Goal: Task Accomplishment & Management: Use online tool/utility

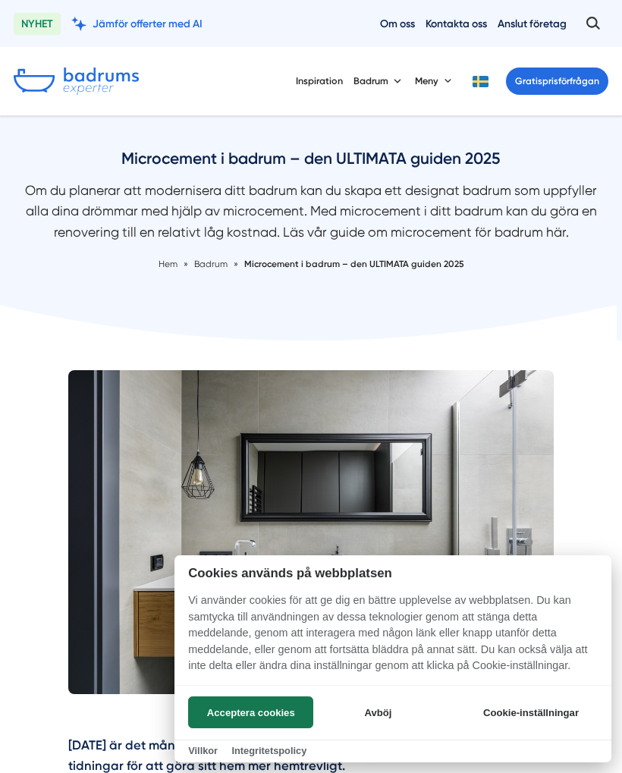
click at [290, 715] on button "Acceptera cookies" at bounding box center [250, 712] width 125 height 32
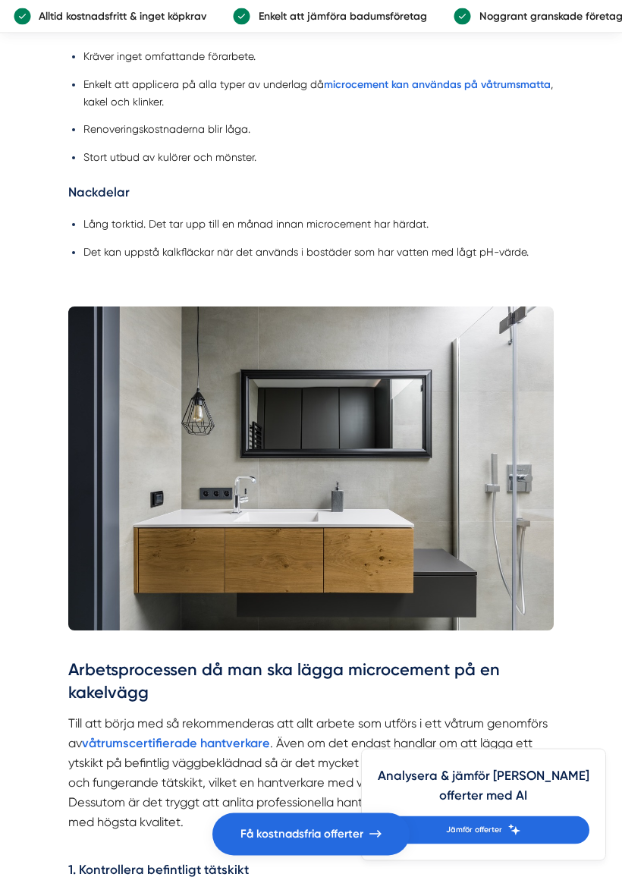
scroll to position [2387, 0]
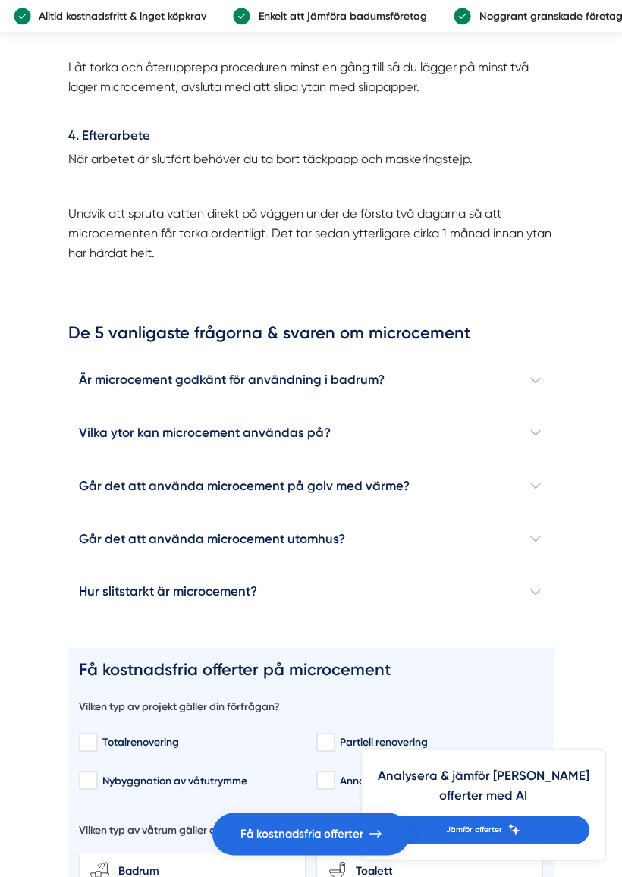
scroll to position [3857, 0]
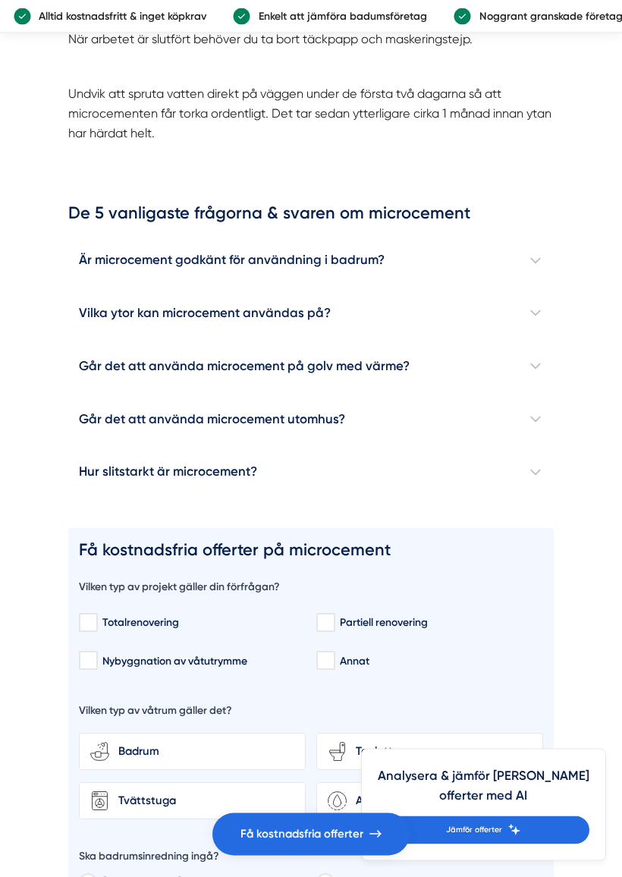
click at [541, 391] on h4 "Går det att använda microcement på golv med värme?" at bounding box center [311, 367] width 486 height 53
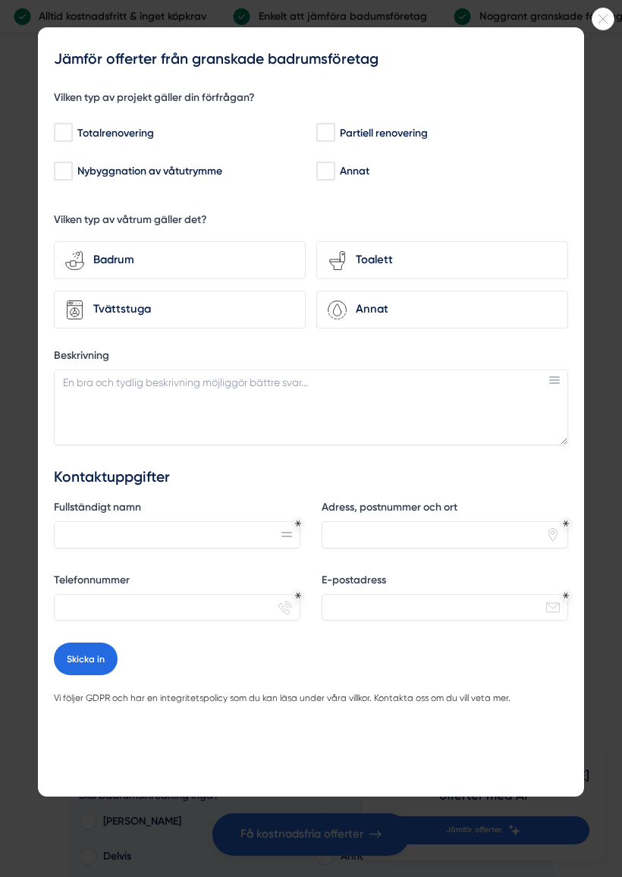
scroll to position [4161, 0]
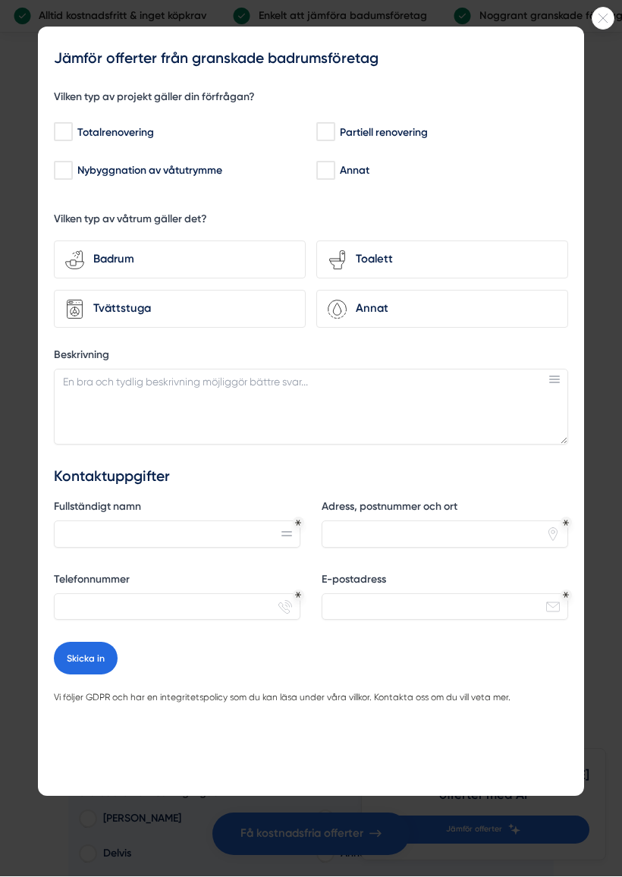
click at [607, 19] on icon at bounding box center [602, 18] width 21 height 9
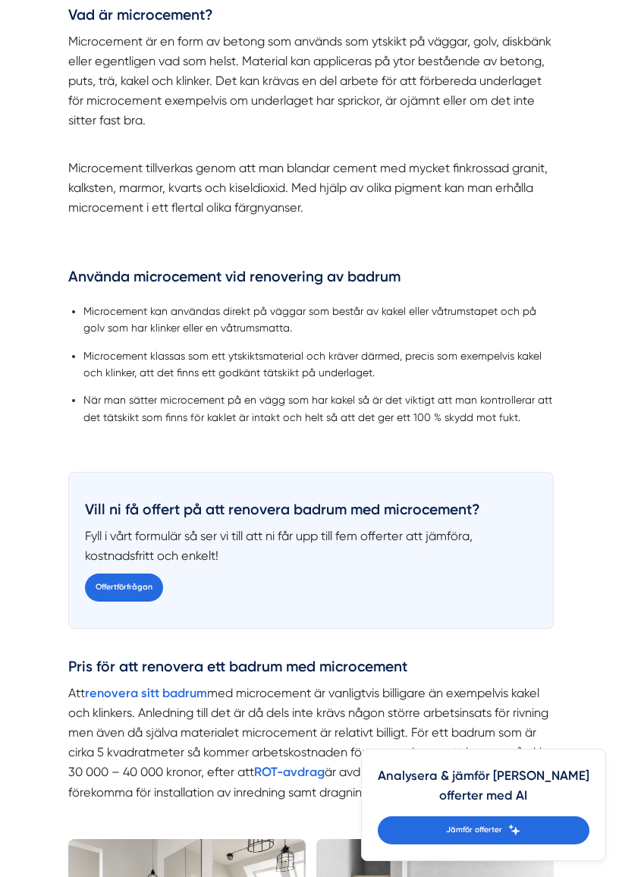
scroll to position [1299, 0]
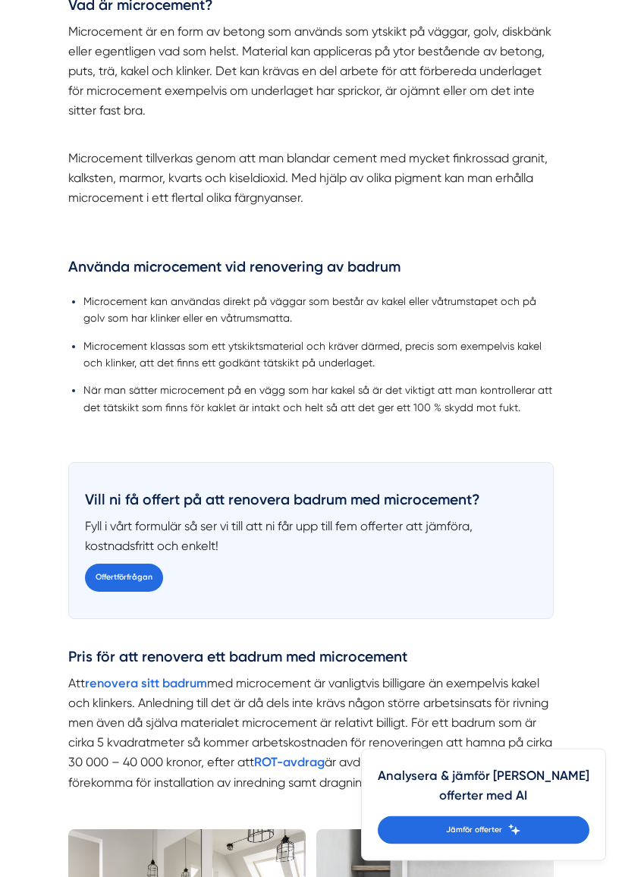
click at [102, 577] on link "Offertförfrågan" at bounding box center [124, 578] width 78 height 28
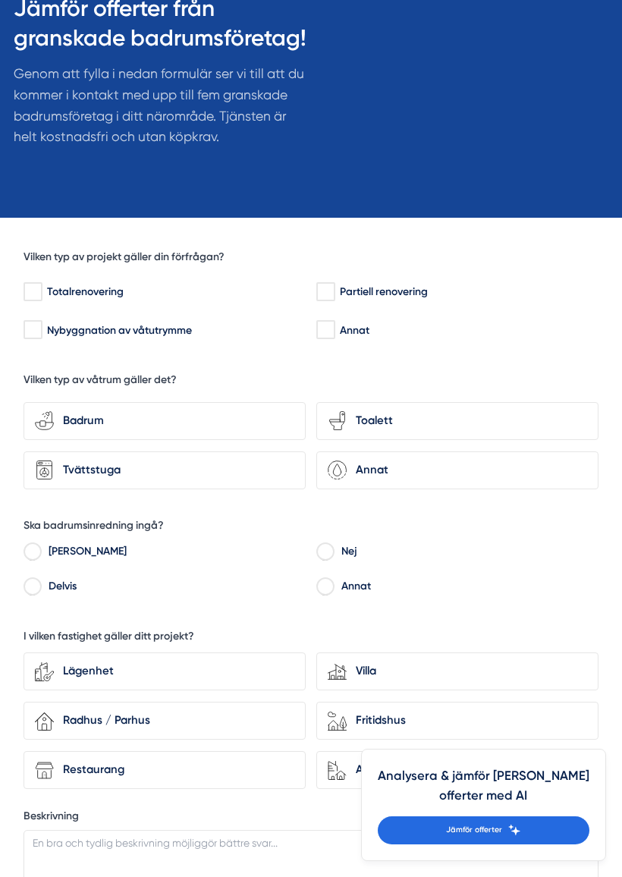
scroll to position [187, 0]
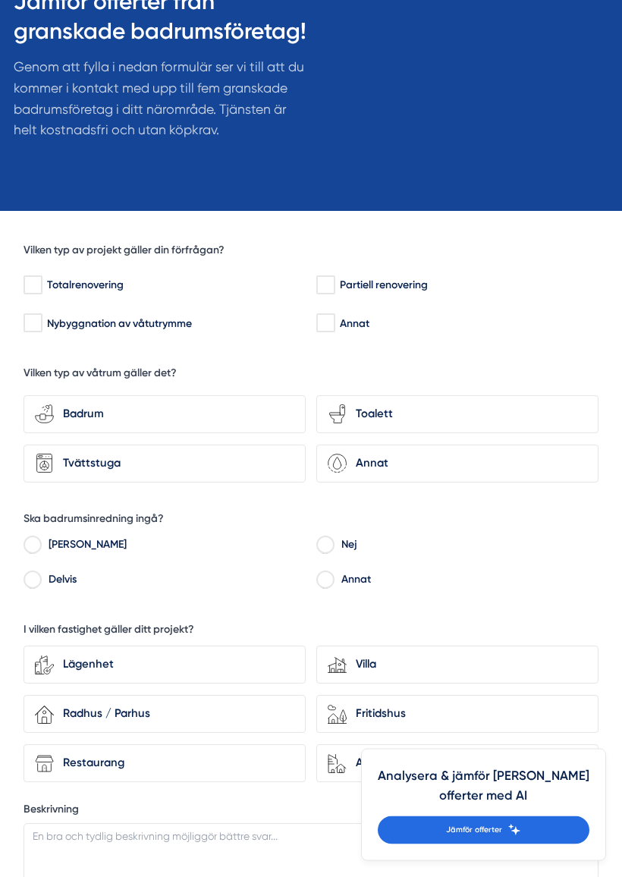
click at [41, 278] on input "Totalrenovering" at bounding box center [32, 285] width 17 height 15
checkbox input "true"
click at [95, 409] on div "Badrum" at bounding box center [174, 414] width 240 height 18
click at [0, 0] on input "bathroom-tub-towel Badrum" at bounding box center [0, 0] width 0 height 0
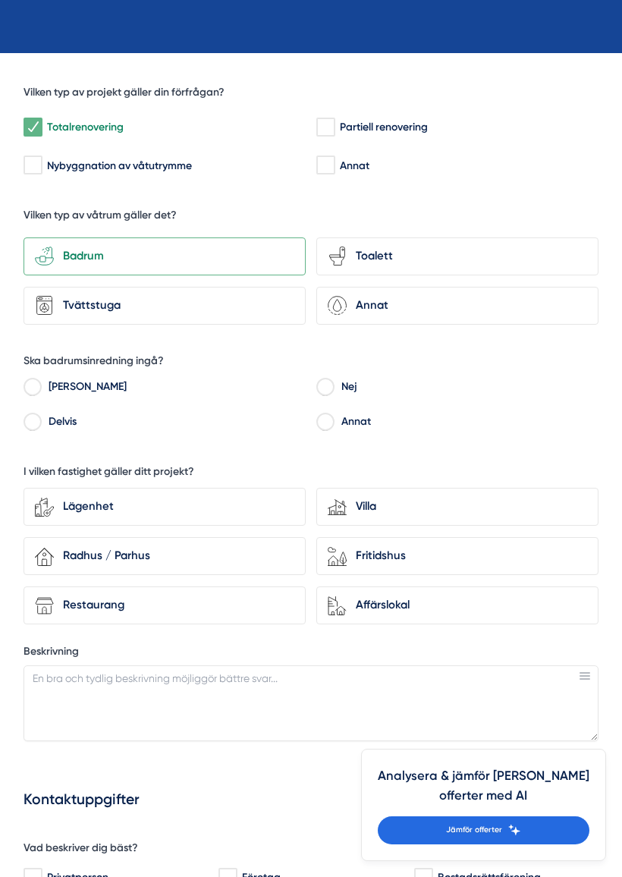
scroll to position [350, 0]
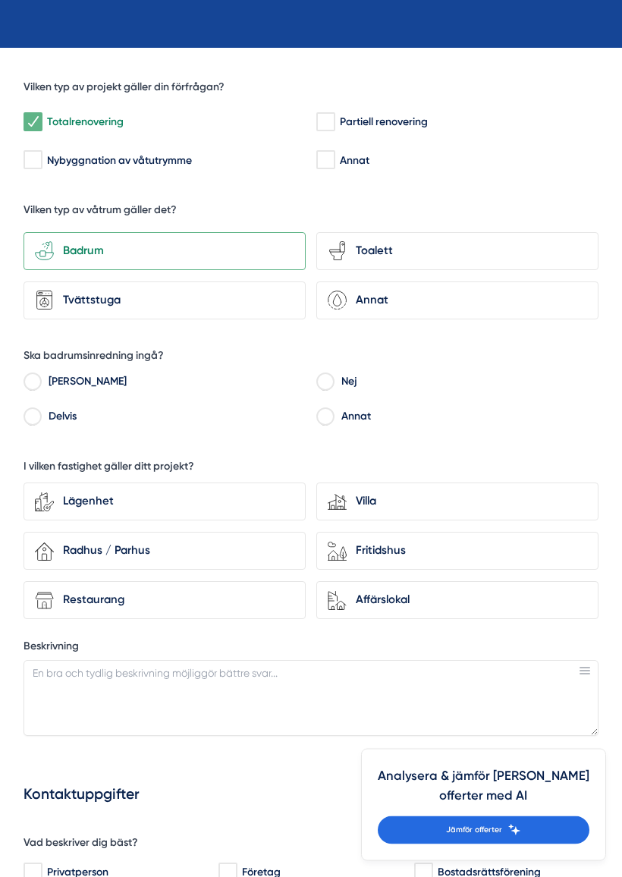
click at [322, 378] on input "Nej" at bounding box center [324, 385] width 17 height 14
radio input "true"
click at [377, 496] on div "Villa" at bounding box center [467, 501] width 240 height 18
click at [0, 0] on input "house-modern Villa" at bounding box center [0, 0] width 0 height 0
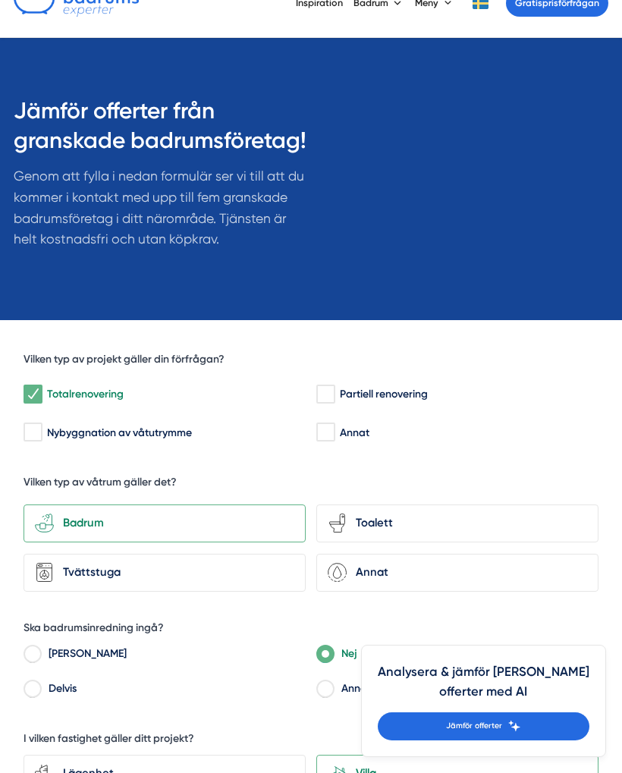
scroll to position [0, 0]
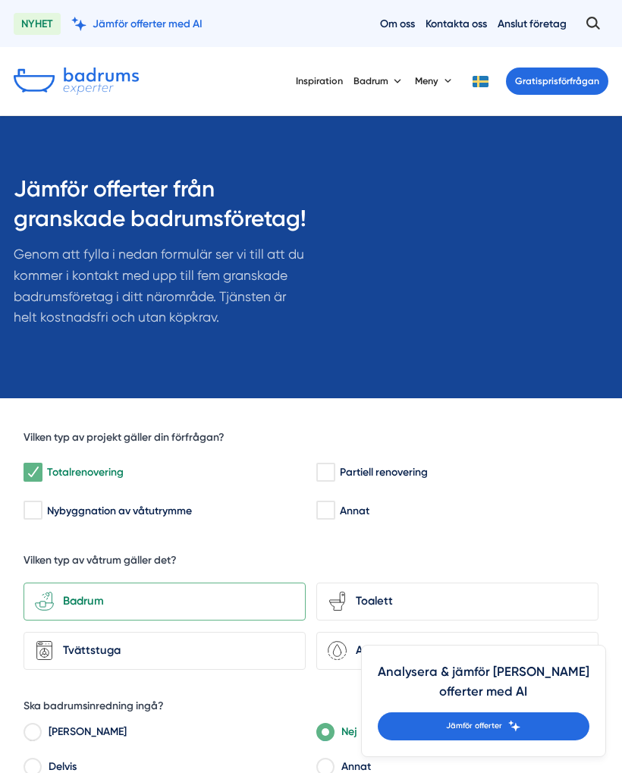
click at [187, 30] on span "Jämför offerter med AI" at bounding box center [148, 24] width 110 height 14
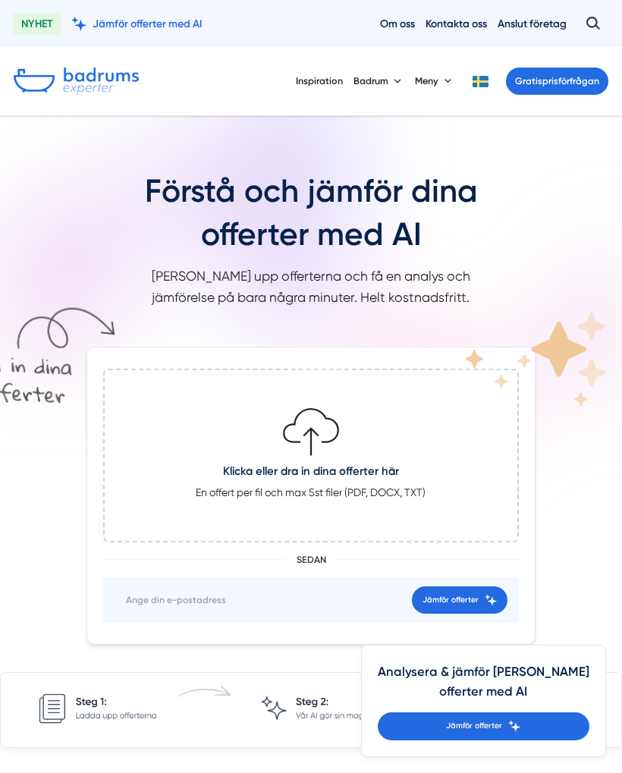
click at [296, 444] on icon at bounding box center [311, 432] width 61 height 61
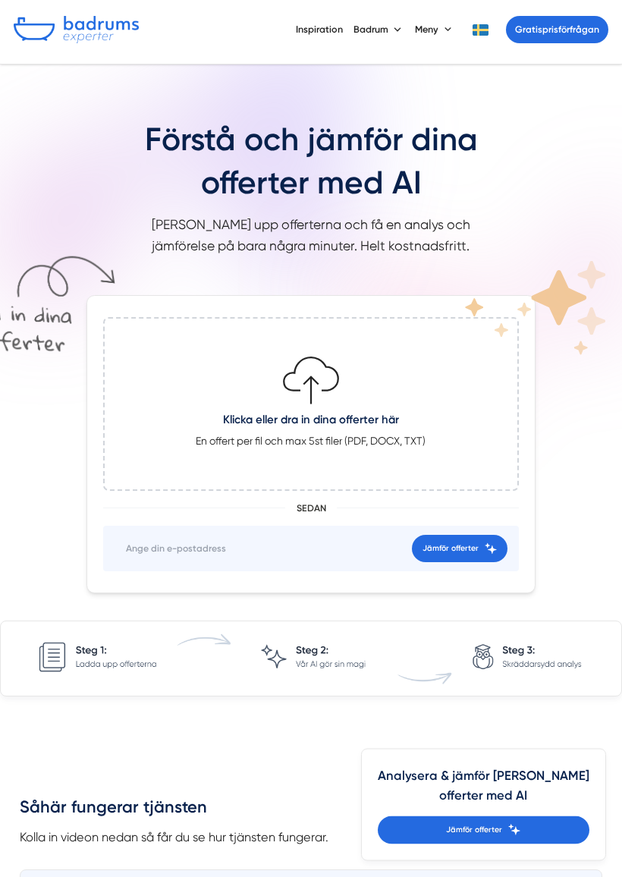
scroll to position [52, 0]
click at [547, 463] on div "Klicka eller dra in dina offerter här En offert per fil och max 5st filer (PDF,…" at bounding box center [311, 444] width 582 height 298
click at [477, 542] on span "Jämför offerter" at bounding box center [450, 548] width 56 height 13
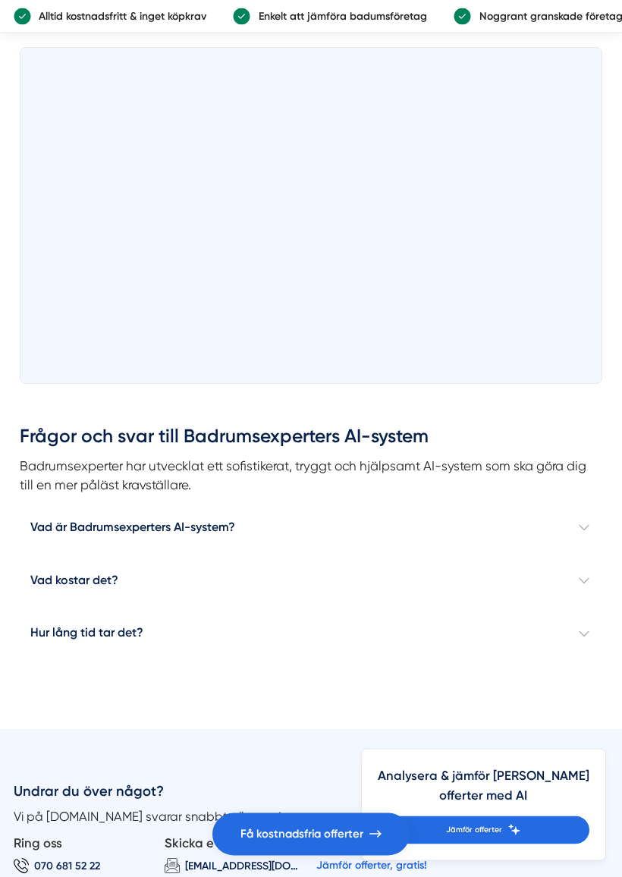
scroll to position [874, 0]
click at [592, 575] on h4 "Vad kostar det?" at bounding box center [311, 580] width 582 height 53
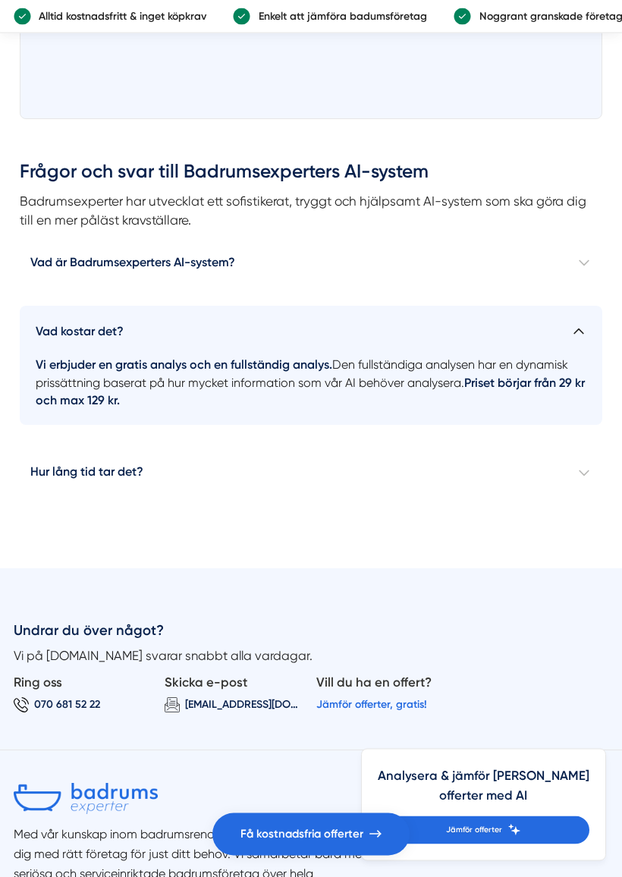
scroll to position [1139, 0]
click at [592, 472] on h4 "Hur lång tid tar det?" at bounding box center [311, 471] width 582 height 53
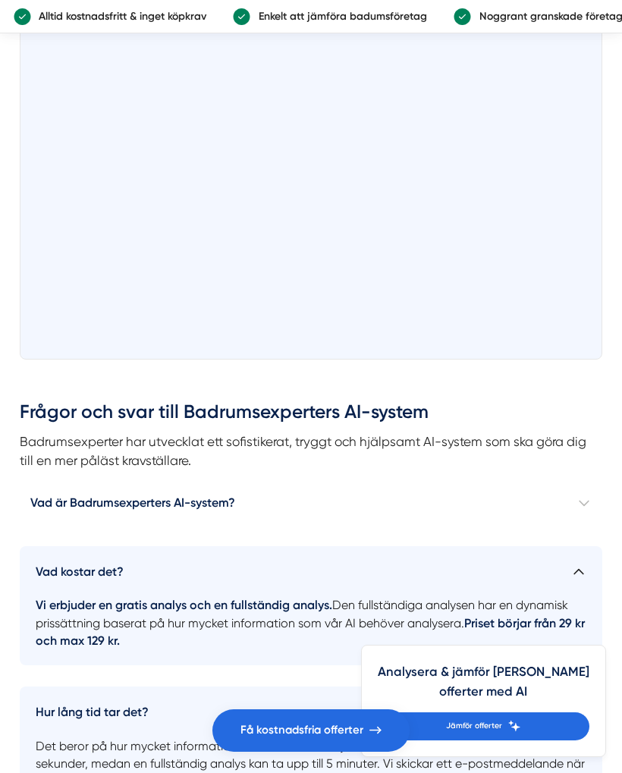
scroll to position [890, 0]
